Goal: Task Accomplishment & Management: Manage account settings

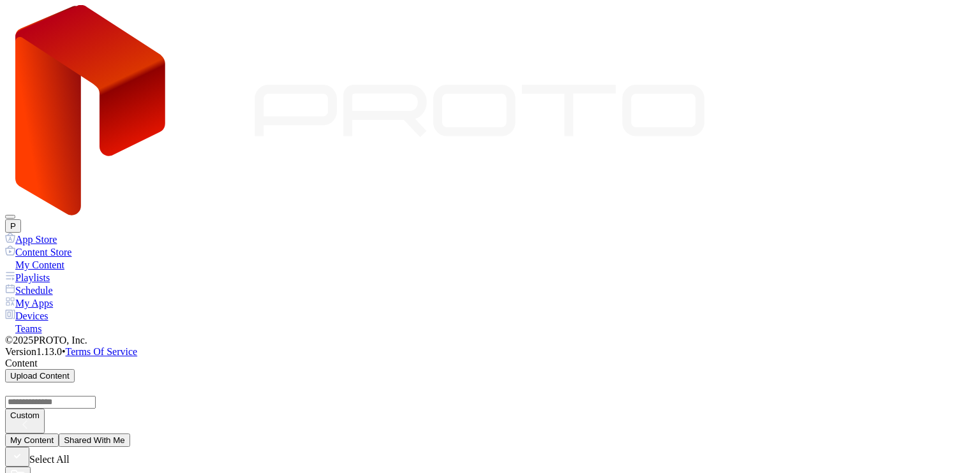
click at [21, 219] on button "P" at bounding box center [13, 225] width 16 height 13
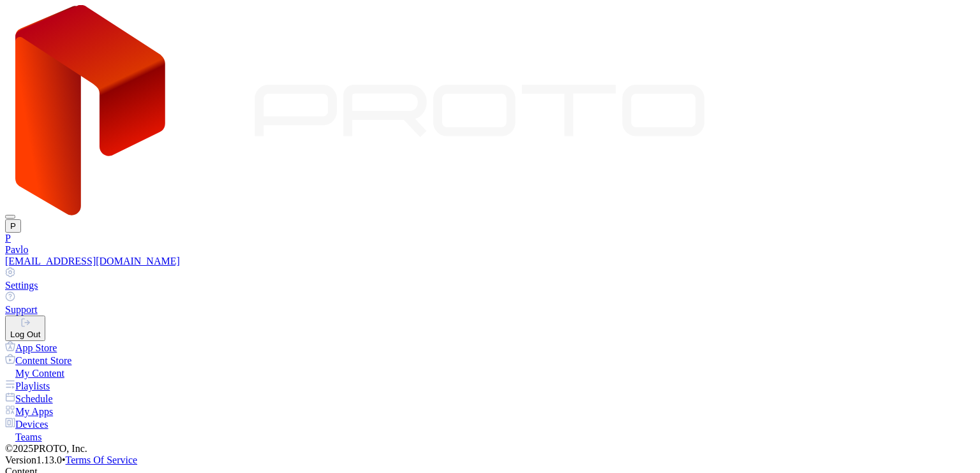
click at [40, 330] on div "Log Out" at bounding box center [25, 335] width 30 height 10
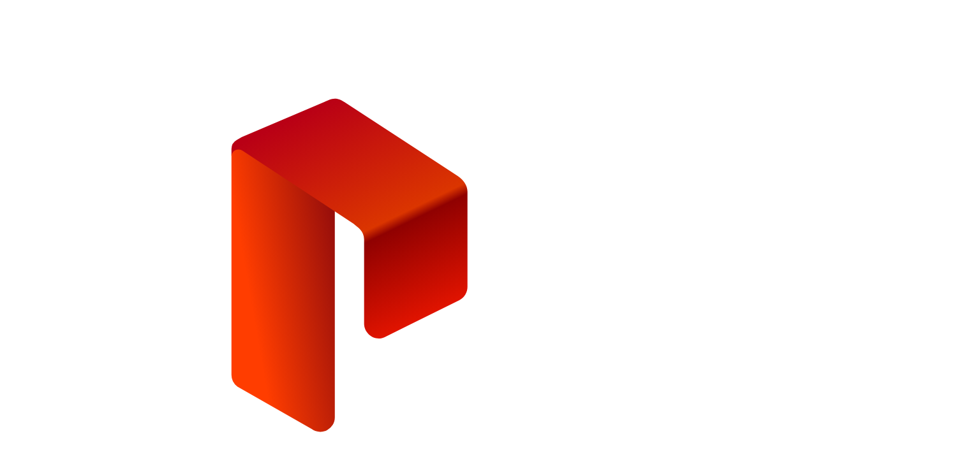
type input "**********"
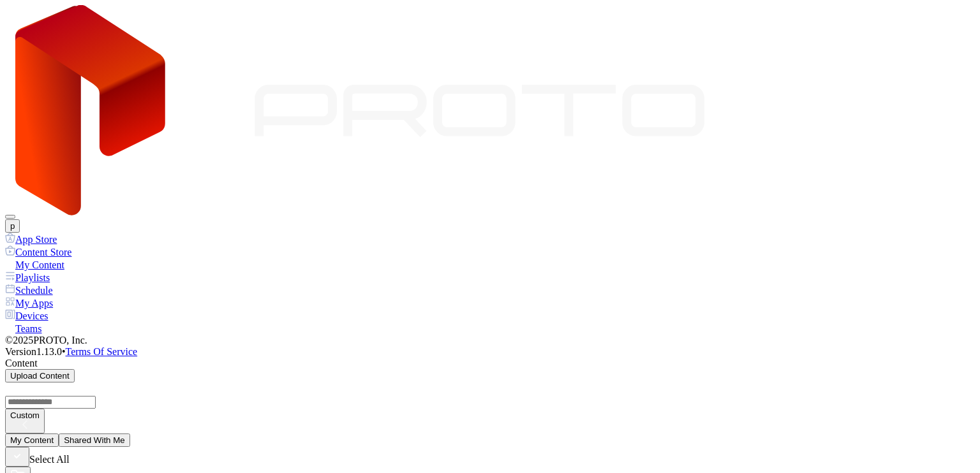
click at [130, 434] on button "Shared With Me" at bounding box center [94, 440] width 71 height 13
click at [59, 434] on button "My Content" at bounding box center [32, 440] width 54 height 13
click at [90, 271] on div "Playlists" at bounding box center [490, 277] width 970 height 13
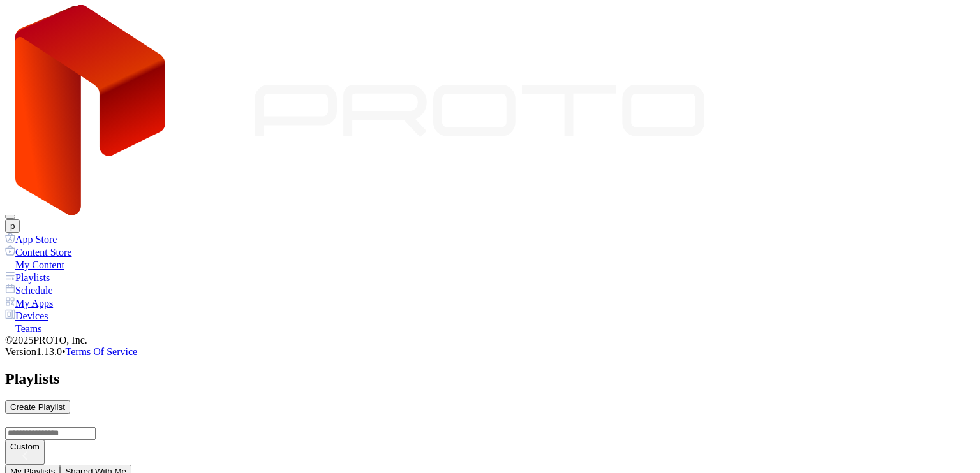
click at [131, 465] on button "Shared With Me" at bounding box center [95, 471] width 71 height 13
click at [77, 284] on div "Schedule" at bounding box center [490, 290] width 970 height 13
click at [83, 297] on div "My Apps" at bounding box center [490, 303] width 970 height 13
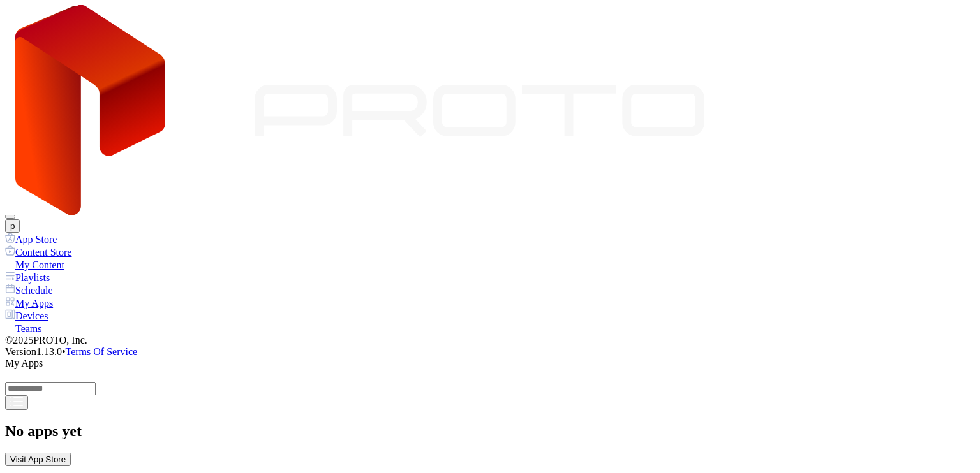
click at [77, 309] on div "Devices" at bounding box center [490, 315] width 970 height 13
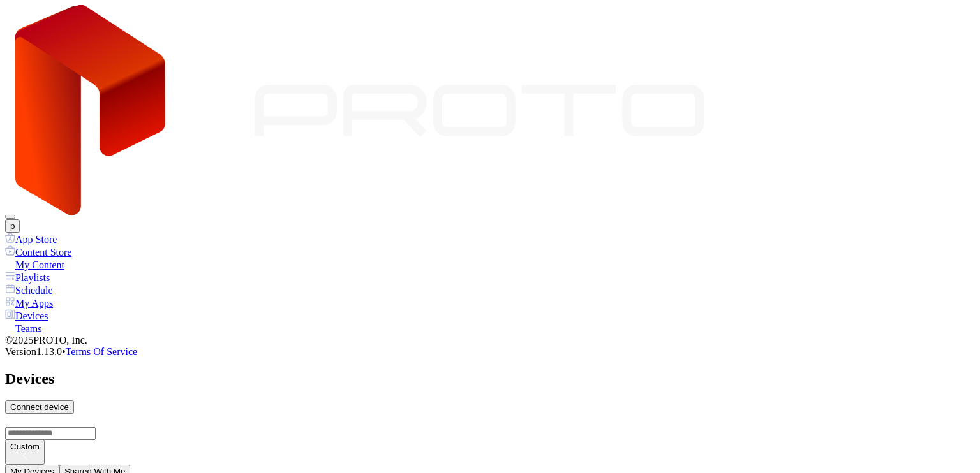
click at [73, 322] on div "Teams" at bounding box center [490, 328] width 970 height 13
click at [61, 309] on div "Devices" at bounding box center [490, 315] width 970 height 13
click at [131, 465] on button "Shared With Me" at bounding box center [94, 471] width 71 height 13
click at [59, 465] on button "My Devices" at bounding box center [32, 471] width 54 height 13
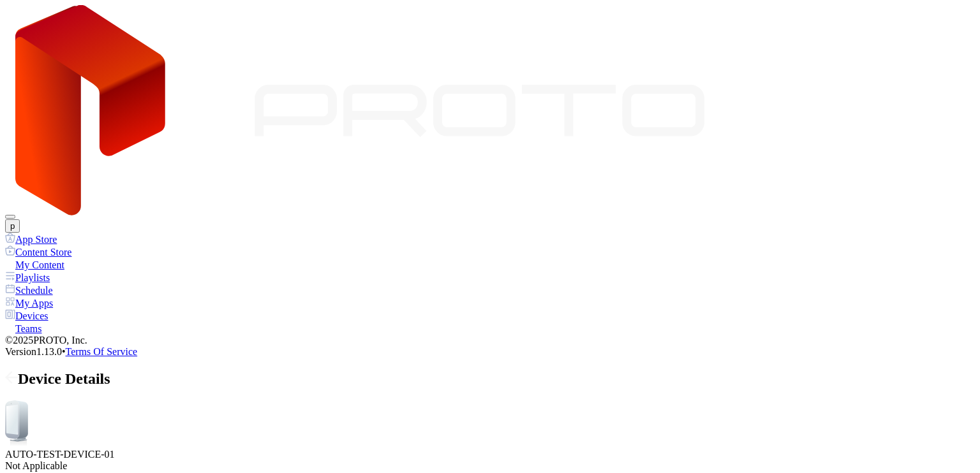
click at [18, 371] on icon at bounding box center [11, 377] width 13 height 13
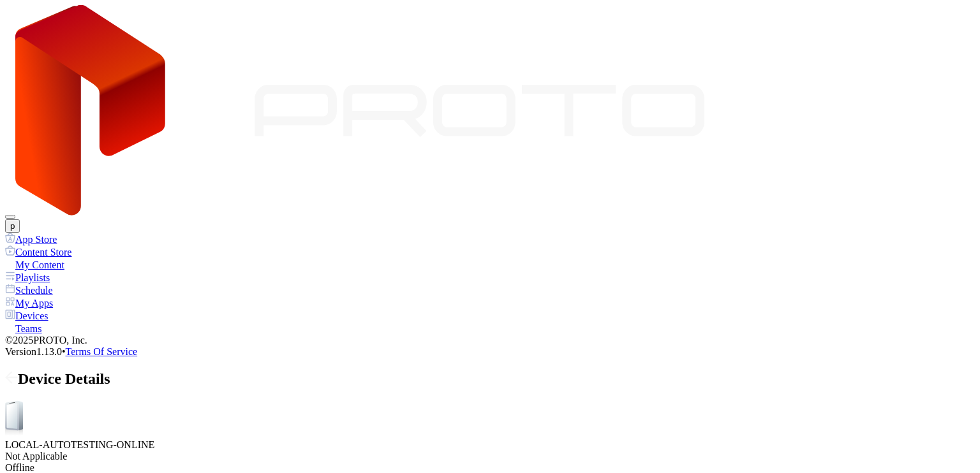
click at [18, 371] on icon at bounding box center [11, 377] width 13 height 13
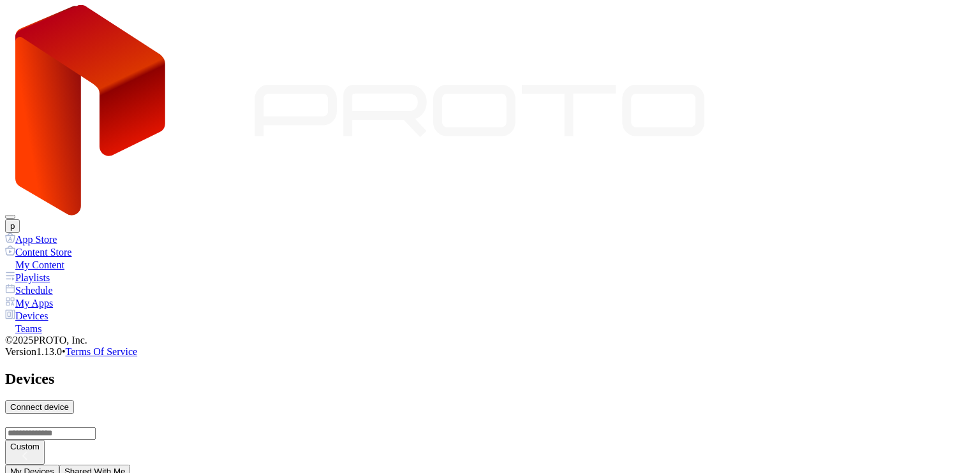
click at [20, 219] on button "p" at bounding box center [12, 225] width 15 height 13
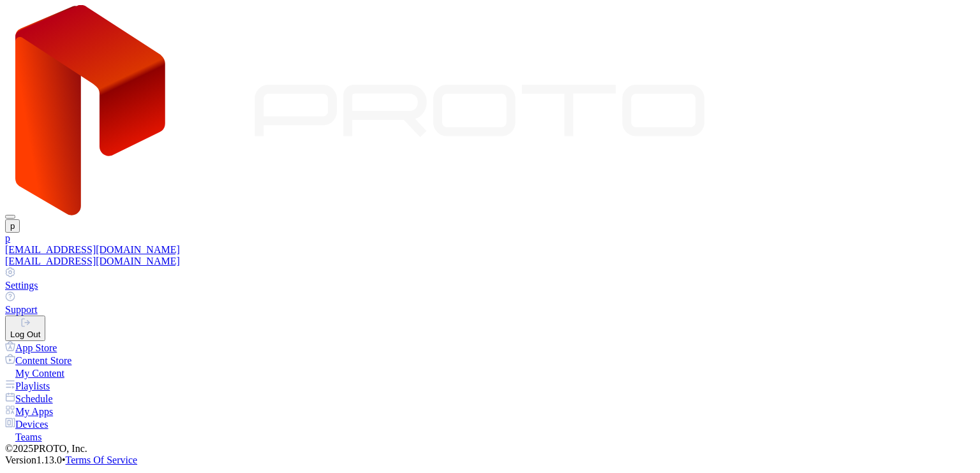
click at [850, 256] on div "[EMAIL_ADDRESS][DOMAIN_NAME]" at bounding box center [490, 261] width 970 height 11
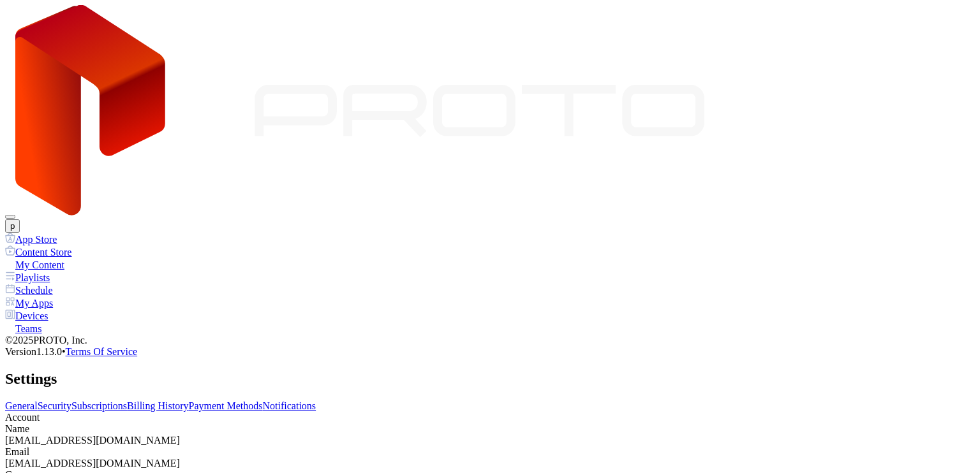
click at [127, 401] on link "Subscriptions" at bounding box center [98, 406] width 55 height 11
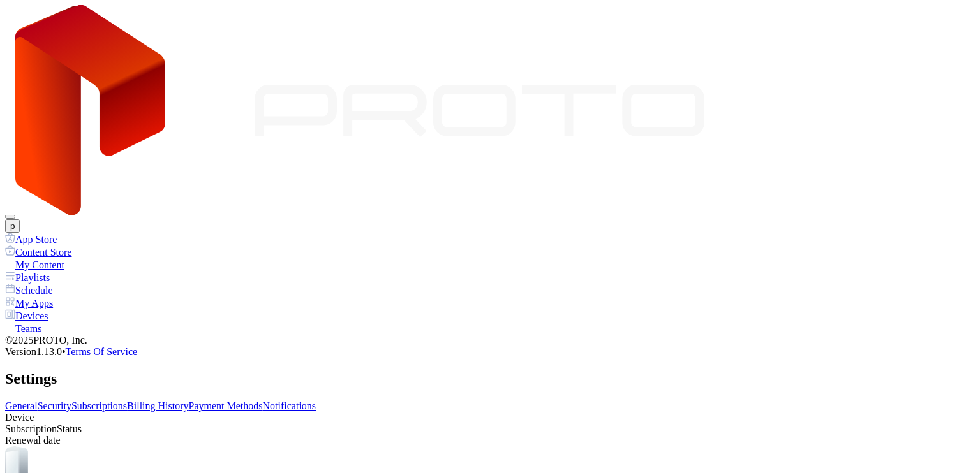
click at [188, 401] on link "Billing History" at bounding box center [157, 406] width 61 height 11
click at [263, 401] on link "Payment Methods" at bounding box center [226, 406] width 74 height 11
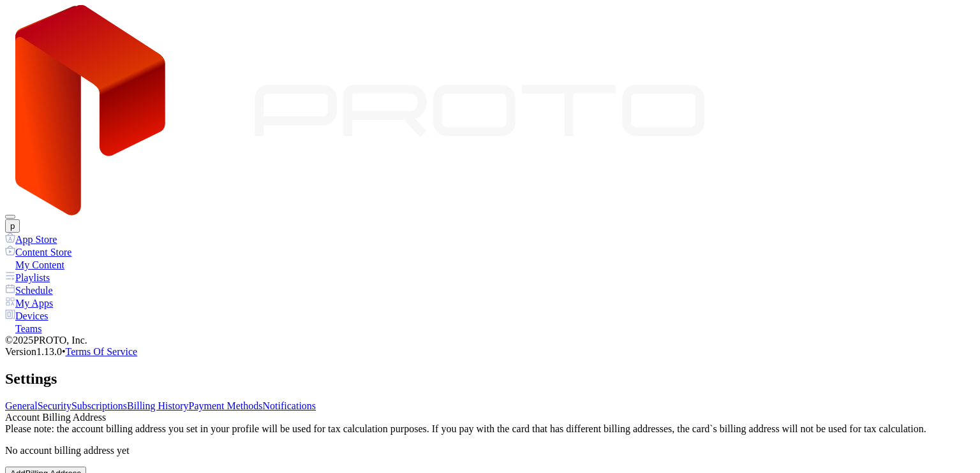
click at [316, 401] on link "Notifications" at bounding box center [290, 406] width 54 height 11
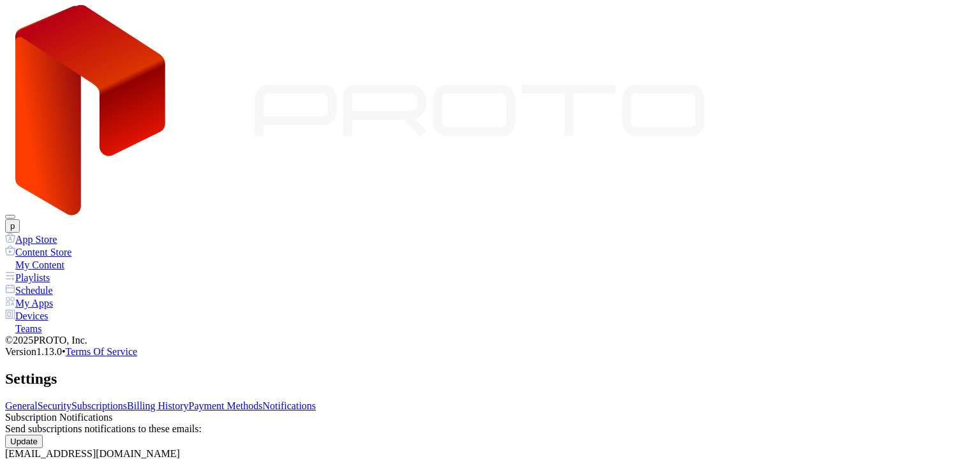
click at [263, 401] on link "Payment Methods" at bounding box center [226, 406] width 74 height 11
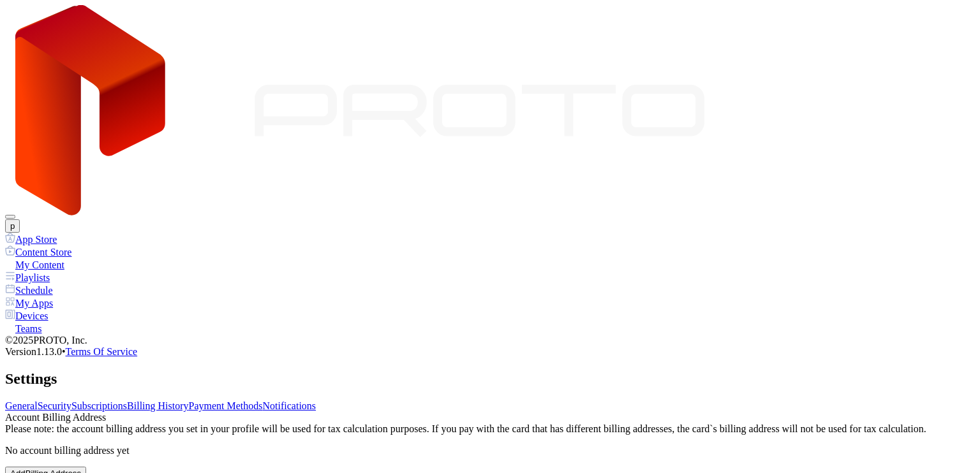
click at [188, 401] on link "Billing History" at bounding box center [157, 406] width 61 height 11
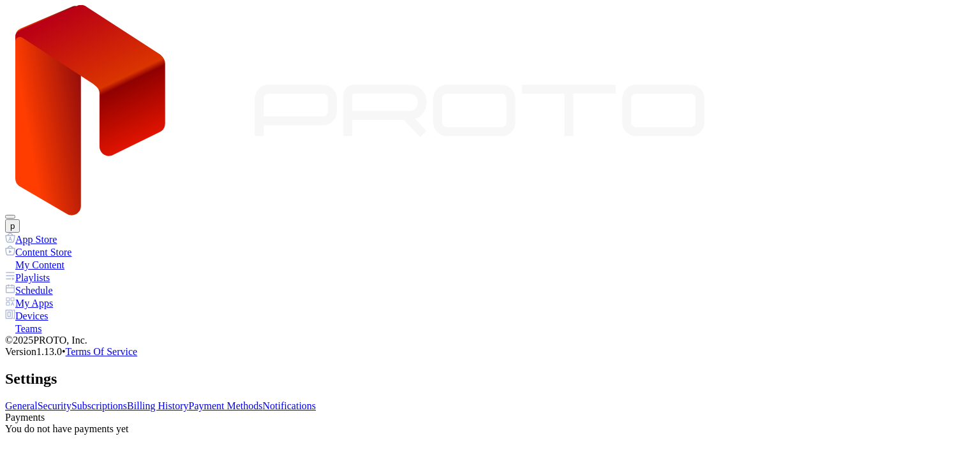
click at [353, 371] on div "Settings" at bounding box center [490, 379] width 970 height 17
click at [263, 401] on link "Payment Methods" at bounding box center [226, 406] width 74 height 11
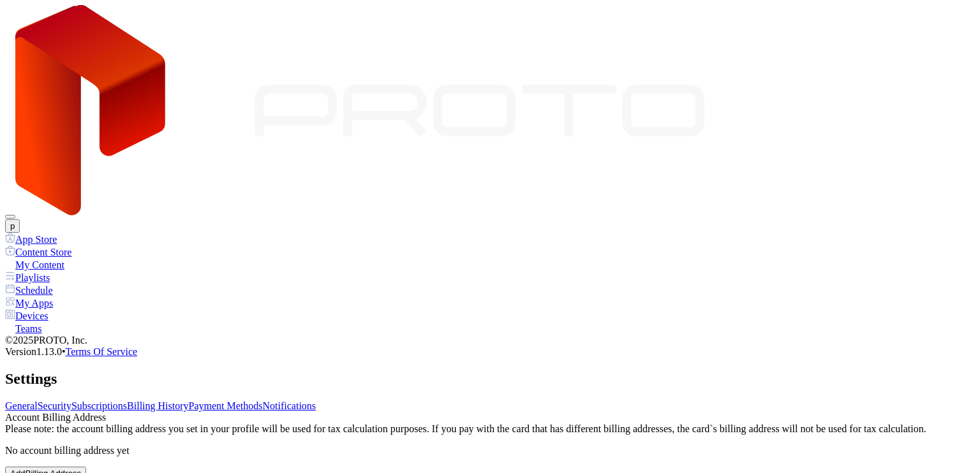
click at [188, 401] on link "Billing History" at bounding box center [157, 406] width 61 height 11
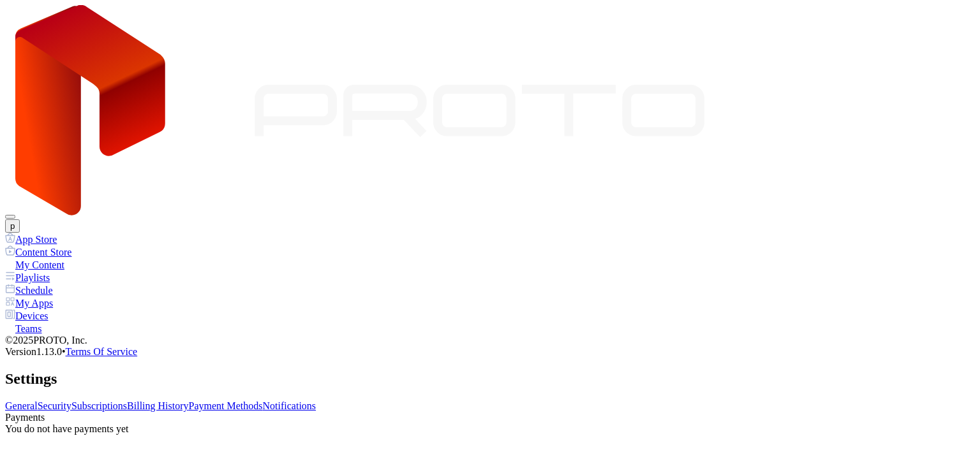
click at [298, 401] on div "General Security Subscriptions Billing History Payment Methods Notifications Pa…" at bounding box center [490, 418] width 970 height 34
click at [127, 401] on link "Subscriptions" at bounding box center [98, 406] width 55 height 11
click at [71, 401] on link "Security" at bounding box center [55, 406] width 34 height 11
click at [409, 401] on div "General Security Subscriptions Billing History Payment Methods Notifications Pa…" at bounding box center [490, 443] width 970 height 84
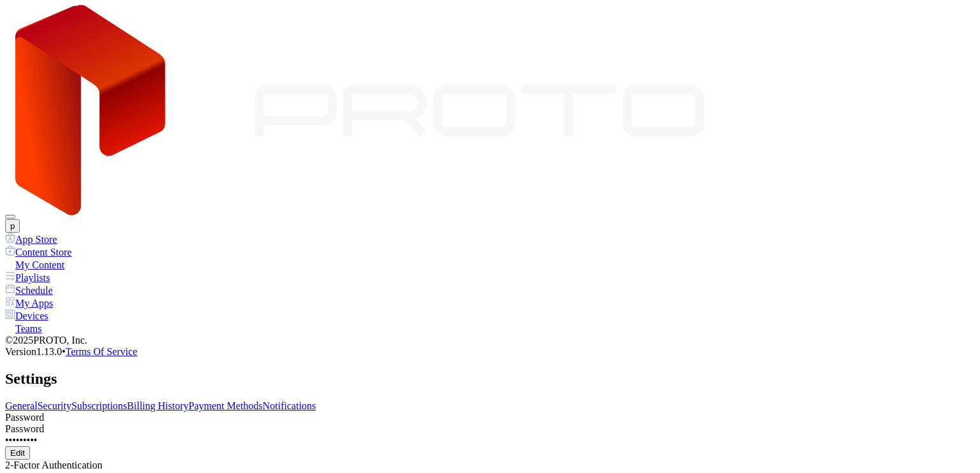
click at [188, 401] on link "Billing History" at bounding box center [157, 406] width 61 height 11
click at [263, 401] on link "Payment Methods" at bounding box center [226, 406] width 74 height 11
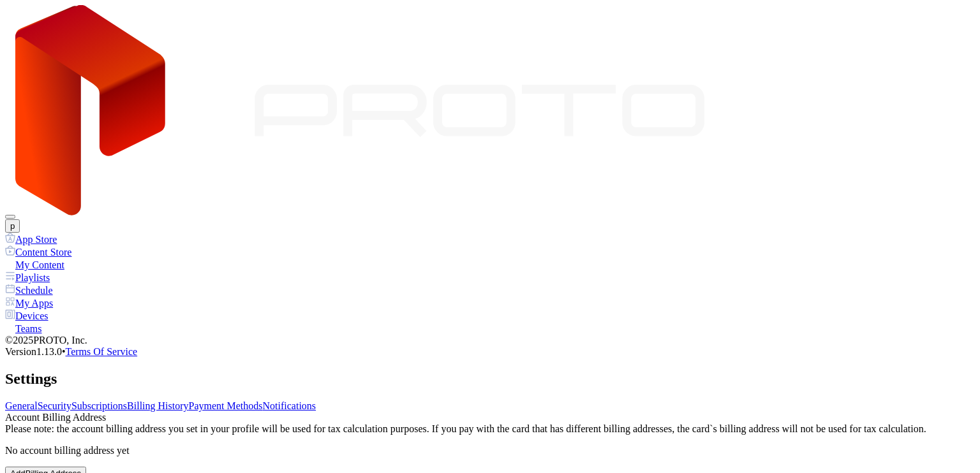
click at [38, 401] on link "General" at bounding box center [21, 406] width 33 height 11
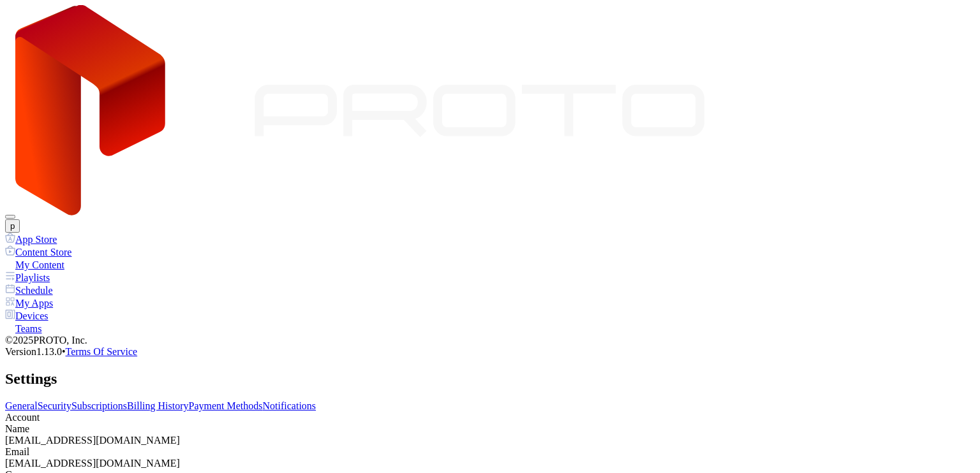
drag, startPoint x: 512, startPoint y: 165, endPoint x: 508, endPoint y: 154, distance: 11.3
click at [512, 412] on div "Account" at bounding box center [490, 417] width 970 height 11
click at [263, 401] on link "Payment Methods" at bounding box center [226, 406] width 74 height 11
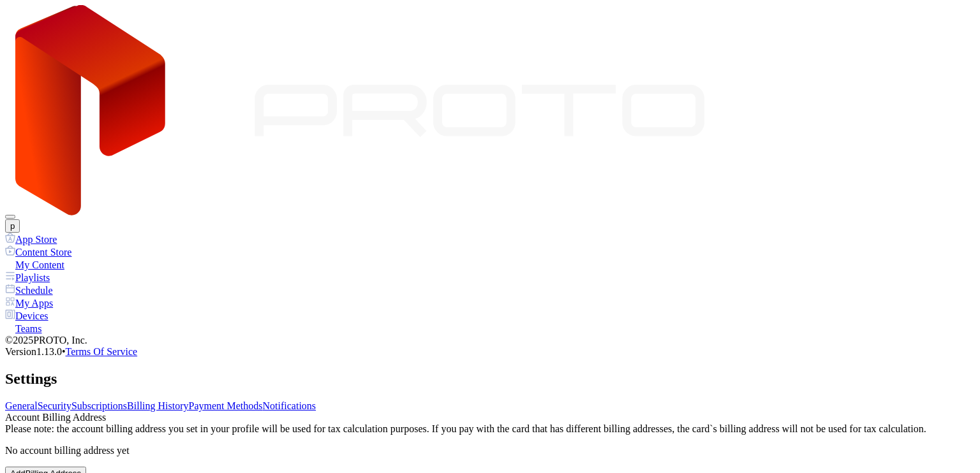
click at [316, 401] on link "Notifications" at bounding box center [290, 406] width 54 height 11
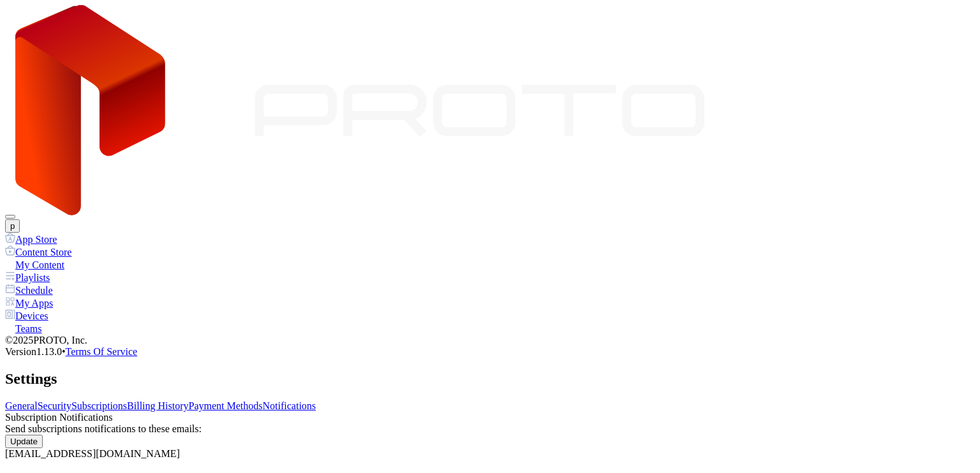
click at [263, 401] on link "Payment Methods" at bounding box center [226, 406] width 74 height 11
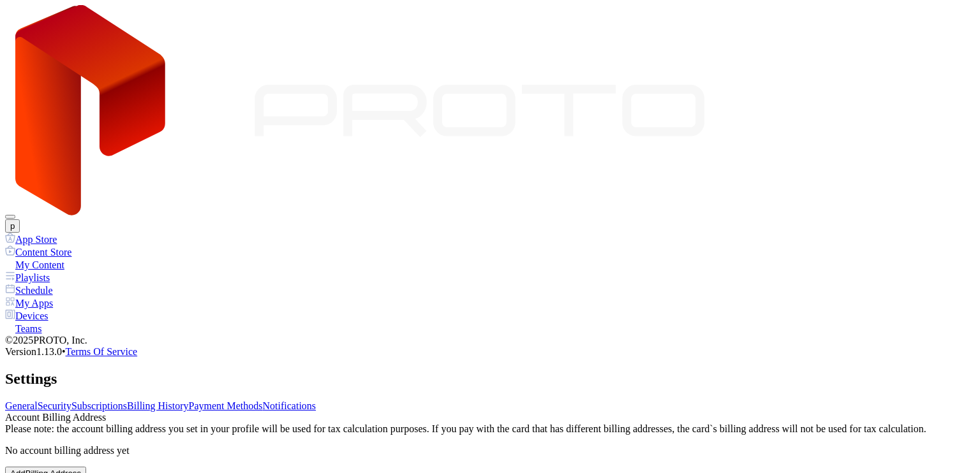
click at [188, 401] on link "Billing History" at bounding box center [157, 406] width 61 height 11
